Goal: Information Seeking & Learning: Stay updated

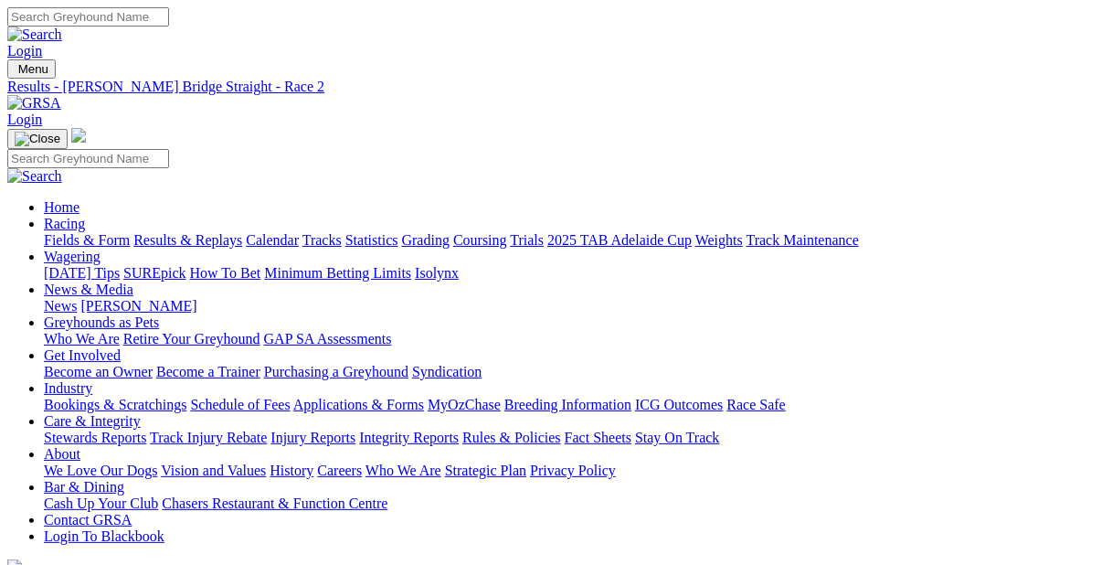
click at [205, 232] on link "Results & Replays" at bounding box center [187, 240] width 109 height 16
click at [85, 232] on link "Fields & Form" at bounding box center [87, 240] width 86 height 16
